Goal: Navigation & Orientation: Find specific page/section

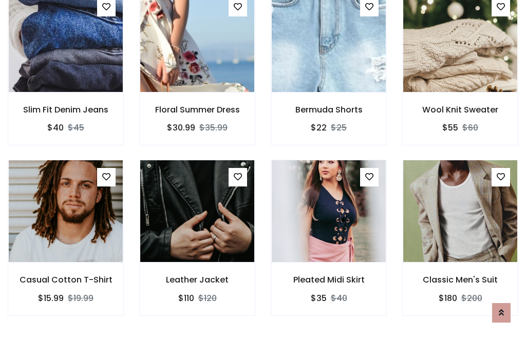
click at [263, 169] on div "Pleated Midi Skirt $35 $40" at bounding box center [329, 245] width 132 height 170
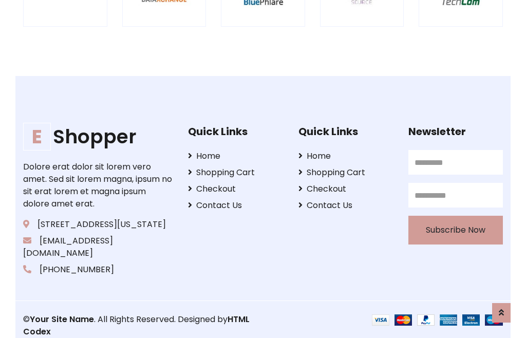
scroll to position [1957, 0]
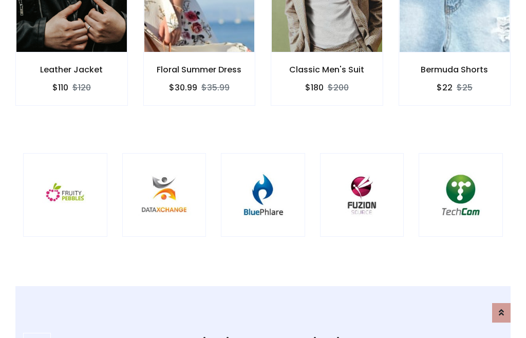
click at [263, 169] on img at bounding box center [263, 195] width 59 height 59
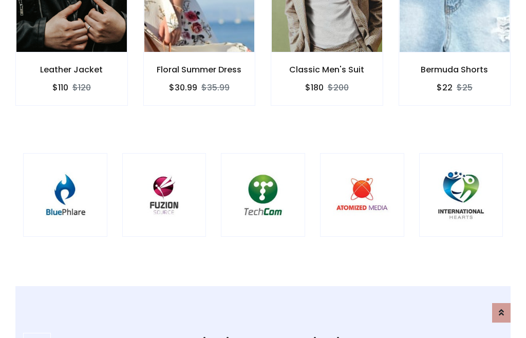
click at [263, 169] on img at bounding box center [263, 195] width 59 height 59
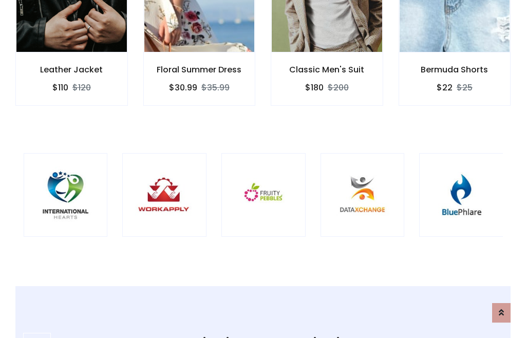
click at [263, 169] on img at bounding box center [263, 195] width 59 height 59
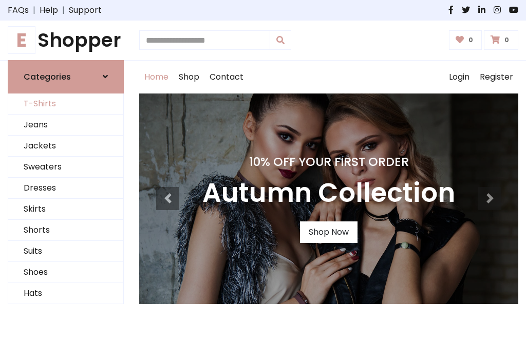
click at [66, 104] on link "T-Shirts" at bounding box center [65, 104] width 115 height 21
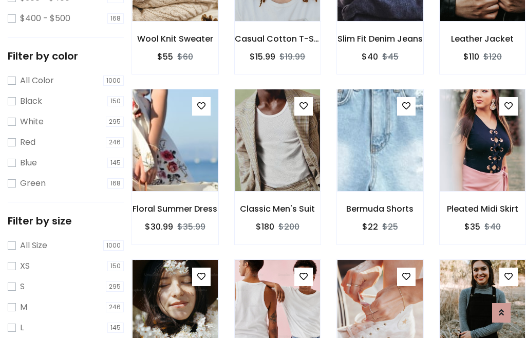
scroll to position [95, 0]
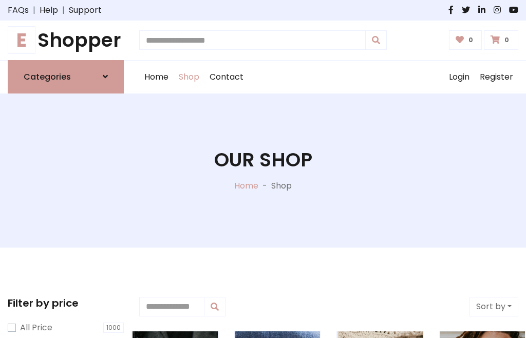
click at [66, 40] on h1 "E Shopper" at bounding box center [66, 40] width 116 height 23
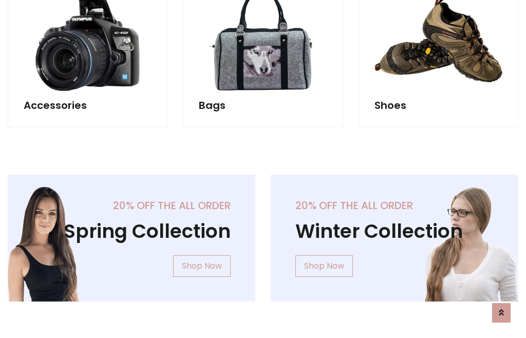
scroll to position [999, 0]
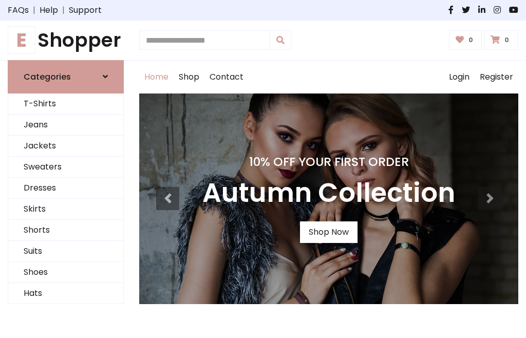
scroll to position [337, 0]
